Goal: Task Accomplishment & Management: Complete application form

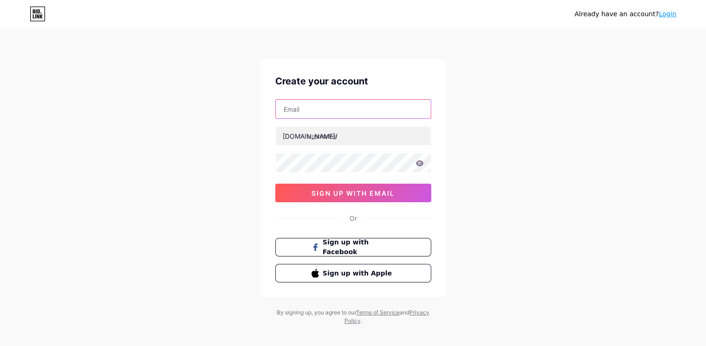
click at [314, 113] on input "text" at bounding box center [353, 109] width 155 height 19
type input "[EMAIL_ADDRESS][DOMAIN_NAME]"
click at [325, 114] on input "[EMAIL_ADDRESS][DOMAIN_NAME]" at bounding box center [353, 109] width 155 height 19
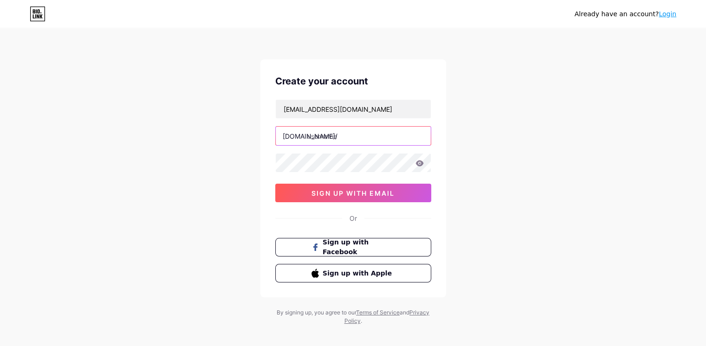
click at [327, 138] on input "text" at bounding box center [353, 136] width 155 height 19
paste input "kienthuctrongrang"
type input "kienthuctrongrang"
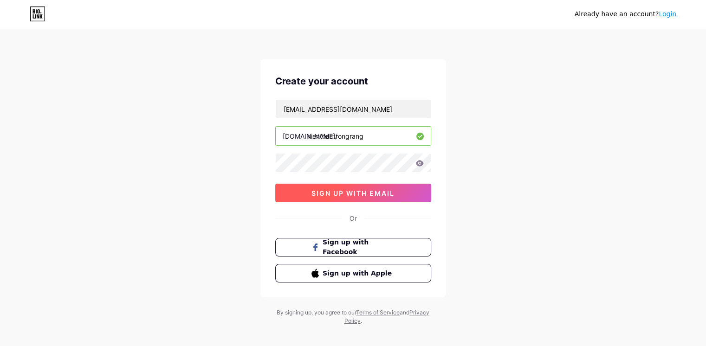
click at [304, 197] on button "sign up with email" at bounding box center [353, 193] width 156 height 19
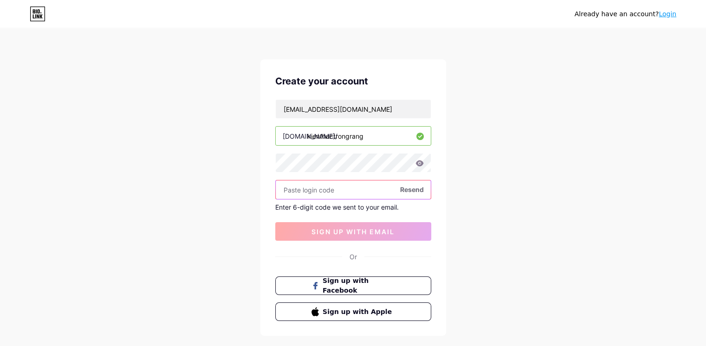
paste input "632464"
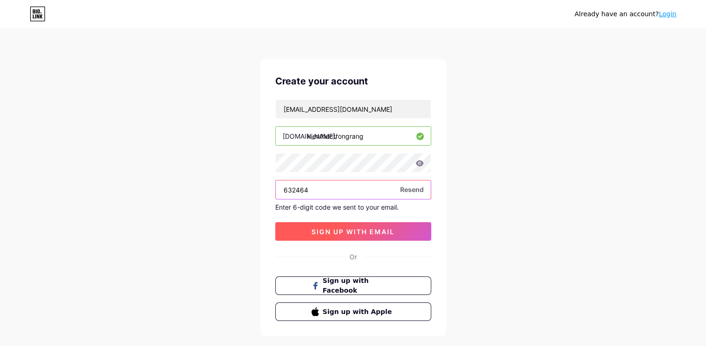
type input "632464"
click at [360, 231] on span "sign up with email" at bounding box center [352, 232] width 83 height 8
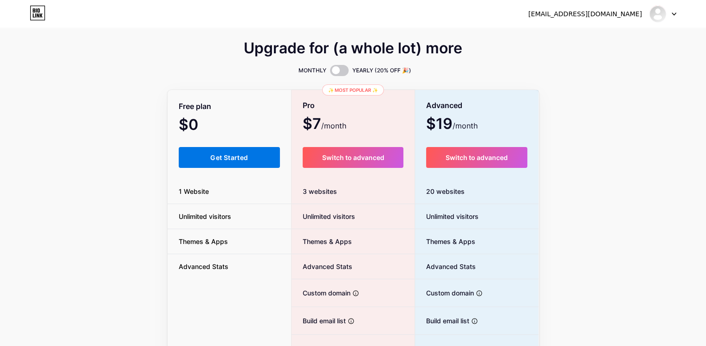
click at [238, 158] on span "Get Started" at bounding box center [229, 158] width 38 height 8
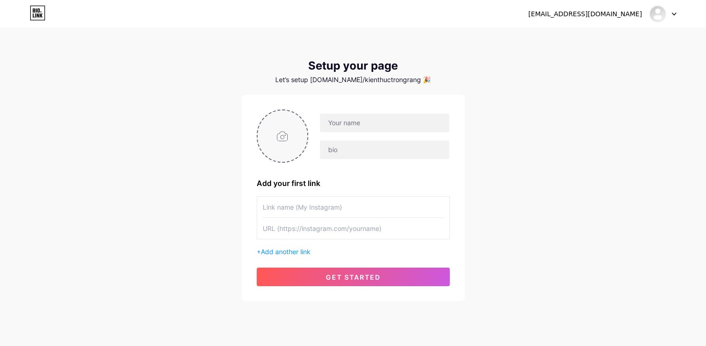
click at [283, 135] on input "file" at bounding box center [283, 136] width 50 height 52
type input "C:\fakepath\bocrangsudiamond-140.jpg"
click at [343, 130] on input "text" at bounding box center [384, 123] width 129 height 19
drag, startPoint x: 384, startPoint y: 123, endPoint x: 497, endPoint y: 129, distance: 113.8
click at [497, 129] on div "[EMAIL_ADDRESS][DOMAIN_NAME] Dashboard Logout Setup your page Let’s setup [DOMA…" at bounding box center [353, 165] width 706 height 331
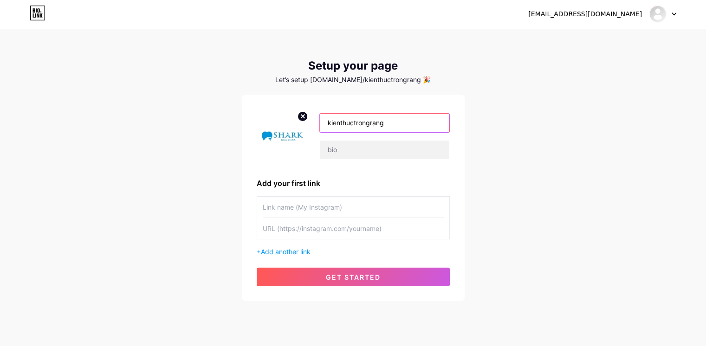
type input "kienthuctrongrang"
click at [561, 174] on div "[EMAIL_ADDRESS][DOMAIN_NAME] Dashboard Logout Setup your page Let’s setup [DOMA…" at bounding box center [353, 165] width 706 height 331
click at [372, 146] on input "text" at bounding box center [384, 150] width 129 height 19
paste input "Tổng hợp tất cả các thông tin liên quan đến trồng răng implant, trồng răng sứ, …"
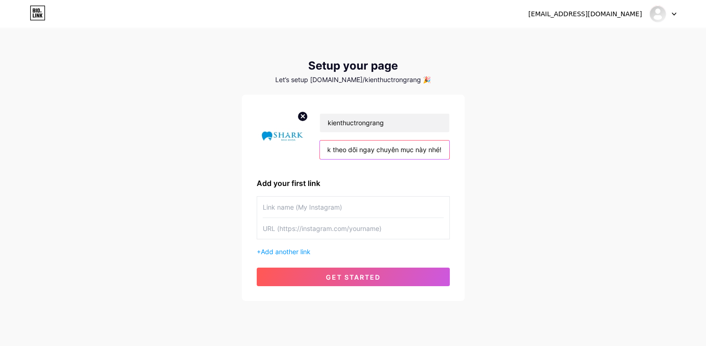
type input "Tổng hợp tất cả các thông tin liên quan đến trồng răng implant, trồng răng sứ, …"
click at [336, 195] on div "kienthuctrongrang Tổng hợp tất cả các thông tin liên quan đến trồng răng implan…" at bounding box center [353, 198] width 193 height 177
click at [543, 235] on div "[EMAIL_ADDRESS][DOMAIN_NAME] Dashboard Logout Setup your page Let’s setup [DOMA…" at bounding box center [353, 165] width 706 height 331
click at [282, 223] on input "text" at bounding box center [353, 228] width 181 height 21
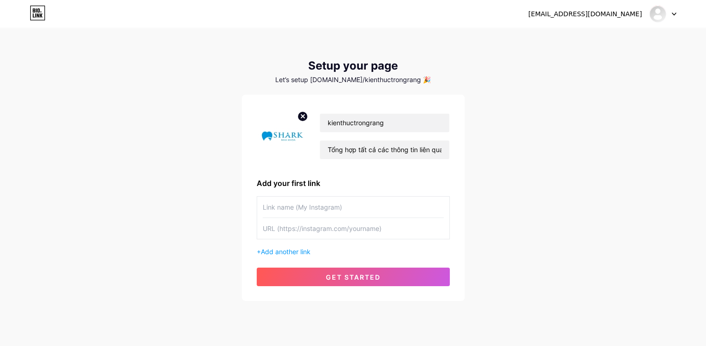
paste input "[URL][DOMAIN_NAME]"
type input "[URL][DOMAIN_NAME]"
click at [288, 207] on input "text" at bounding box center [353, 207] width 181 height 21
type input "ư"
type input "website"
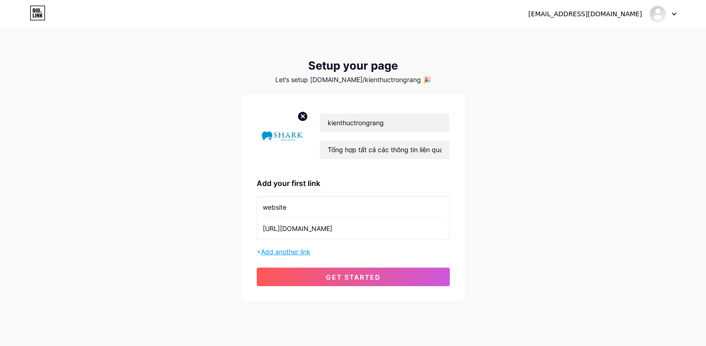
click at [300, 255] on span "Add another link" at bounding box center [286, 252] width 50 height 8
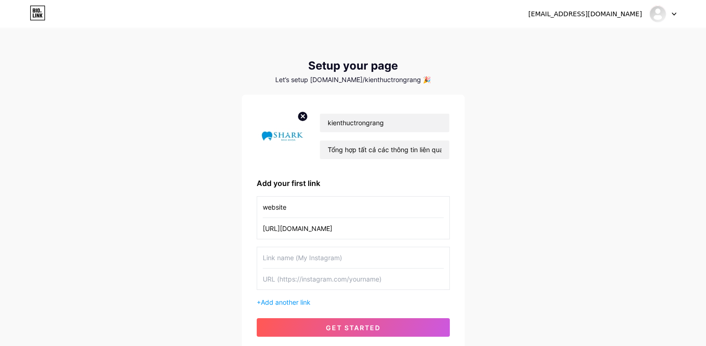
click at [301, 284] on input "text" at bounding box center [353, 279] width 181 height 21
paste input "[URL][DOMAIN_NAME]"
click at [306, 278] on input "[URL][DOMAIN_NAME]" at bounding box center [353, 279] width 181 height 21
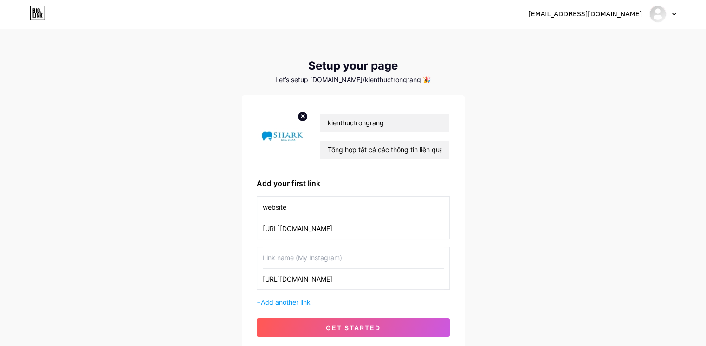
click at [309, 277] on input "[URL][DOMAIN_NAME]" at bounding box center [353, 279] width 181 height 21
type input "[URL][DOMAIN_NAME]"
click at [310, 260] on input "text" at bounding box center [353, 257] width 181 height 21
paste input "youtube"
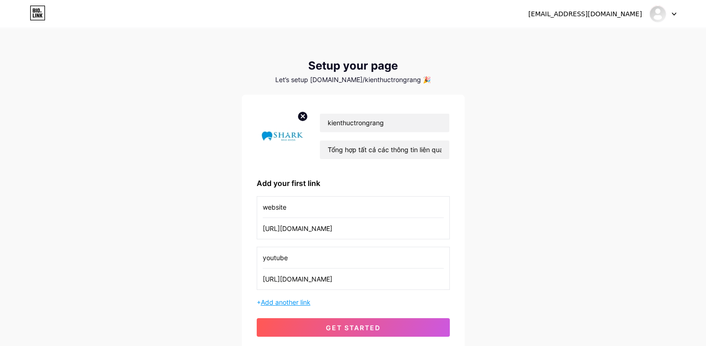
type input "youtube"
click at [278, 302] on span "Add another link" at bounding box center [286, 302] width 50 height 8
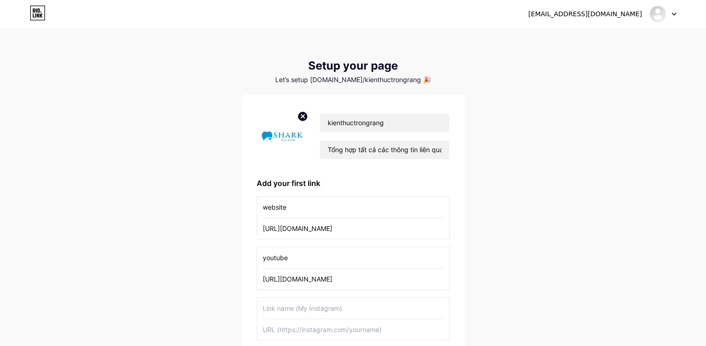
scroll to position [123, 0]
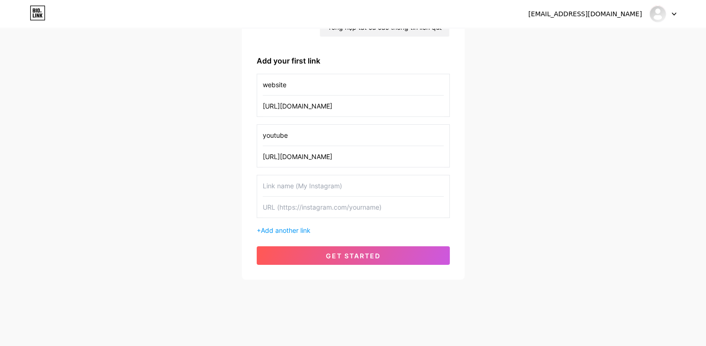
click at [310, 205] on input "text" at bounding box center [353, 207] width 181 height 21
paste input "[URL][DOMAIN_NAME]"
type input "[URL][DOMAIN_NAME]"
click at [304, 187] on input "text" at bounding box center [353, 185] width 181 height 21
type input "x"
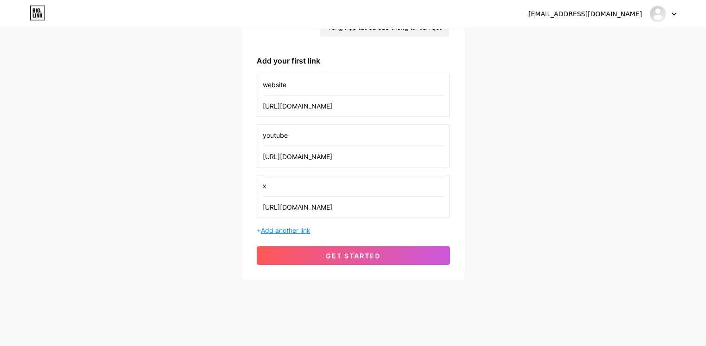
click at [284, 228] on span "Add another link" at bounding box center [286, 230] width 50 height 8
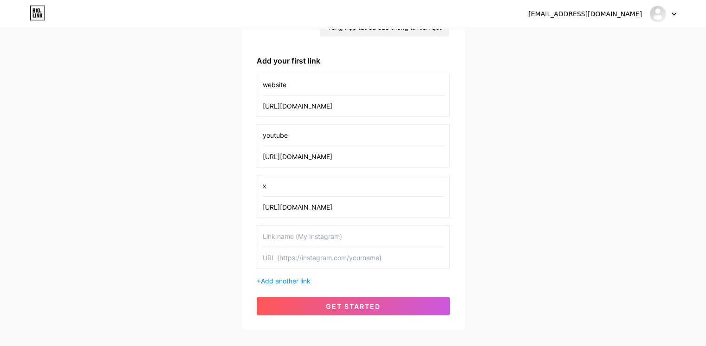
click at [306, 247] on input "text" at bounding box center [353, 257] width 181 height 21
paste input "[URL][DOMAIN_NAME]"
click at [316, 258] on input "[URL][DOMAIN_NAME]" at bounding box center [353, 257] width 181 height 21
type input "[URL][DOMAIN_NAME]"
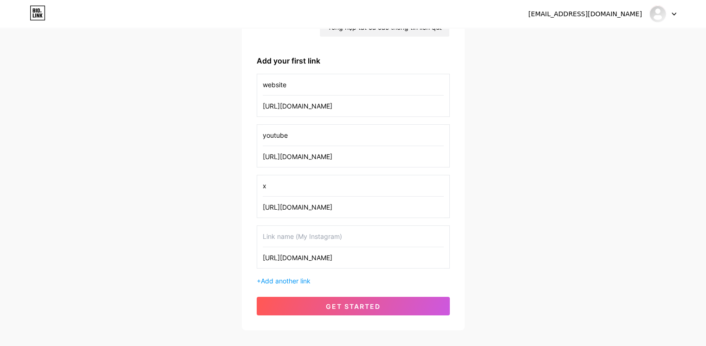
click at [316, 237] on input "text" at bounding box center [353, 236] width 181 height 21
paste input "pinterest"
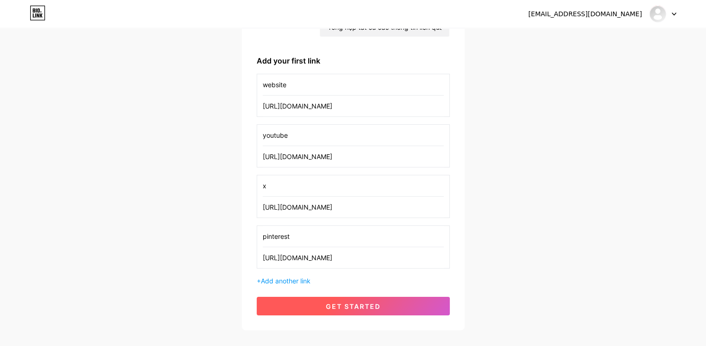
type input "pinterest"
click at [347, 303] on span "get started" at bounding box center [353, 307] width 55 height 8
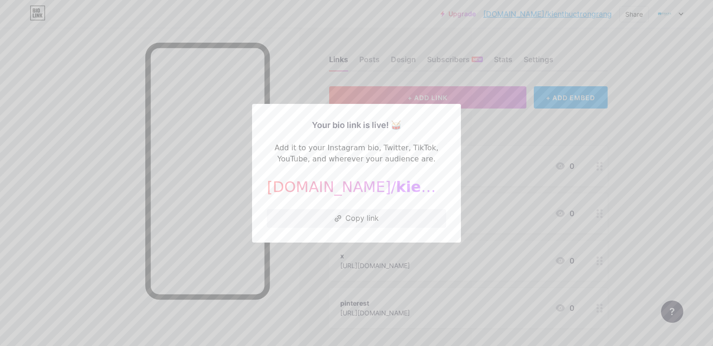
click at [361, 215] on button "Copy link" at bounding box center [356, 218] width 179 height 19
